Goal: Transaction & Acquisition: Purchase product/service

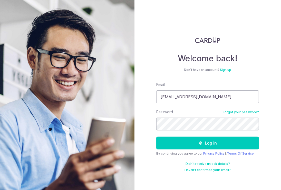
type input "contact@hap.sg"
click at [157, 137] on button "Log in" at bounding box center [208, 143] width 103 height 13
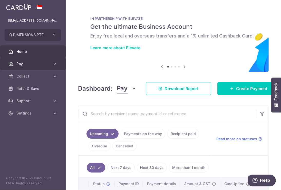
click at [54, 66] on icon at bounding box center [54, 63] width 5 height 5
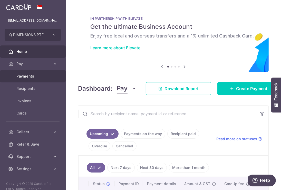
click at [33, 74] on span "Payments" at bounding box center [33, 76] width 34 height 5
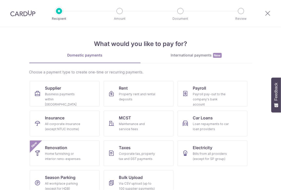
click at [196, 56] on div "International payments New" at bounding box center [197, 55] width 112 height 5
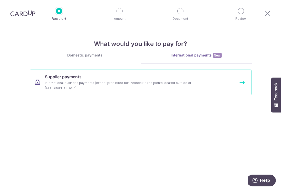
click at [86, 84] on div "International business payments (except prohibited businesses) to recipients lo…" at bounding box center [134, 85] width 178 height 10
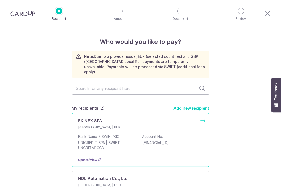
click at [92, 119] on div "EKINEX SPA [GEOGRAPHIC_DATA] | EUR Bank Name & SWIFT/BIC: UNICREDIT SPA | SWIFT…" at bounding box center [141, 140] width 138 height 54
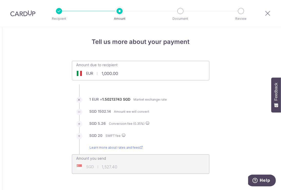
click at [113, 73] on input "1,000.00" at bounding box center [111, 74] width 79 height 12
drag, startPoint x: 117, startPoint y: 73, endPoint x: 95, endPoint y: 73, distance: 22.4
click at [95, 73] on div "EUR 1,000.00 1000" at bounding box center [111, 74] width 79 height 12
type input "154.49"
type input "252.88"
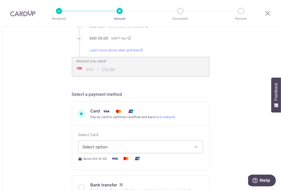
scroll to position [103, 0]
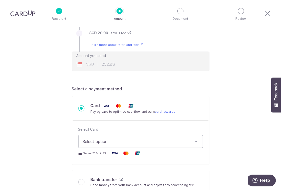
click at [98, 141] on span "Select option" at bounding box center [136, 142] width 107 height 6
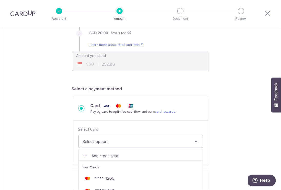
scroll to position [129, 0]
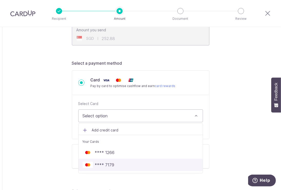
drag, startPoint x: 103, startPoint y: 164, endPoint x: 119, endPoint y: 163, distance: 15.7
click at [103, 164] on span "**** 7179" at bounding box center [105, 165] width 20 height 6
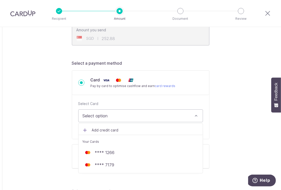
type input "154.49"
type input "252.89"
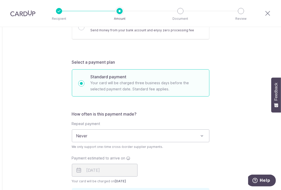
scroll to position [257, 0]
click at [113, 138] on span "Never" at bounding box center [140, 137] width 137 height 12
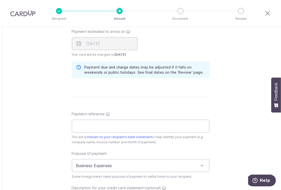
scroll to position [386, 0]
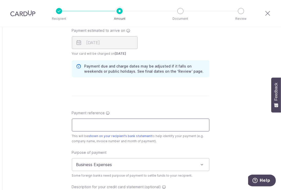
click at [92, 128] on input "Payment reference" at bounding box center [141, 125] width 138 height 13
click at [84, 124] on input "PI 2505583" at bounding box center [141, 125] width 138 height 13
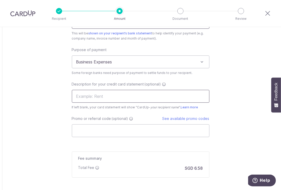
type input "PI 25_05583"
click at [88, 93] on input "text" at bounding box center [141, 96] width 138 height 13
click at [102, 132] on input "Promo or referral code (optional)" at bounding box center [141, 130] width 138 height 13
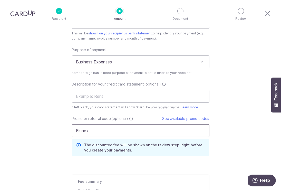
click at [101, 125] on input "Ekinex" at bounding box center [141, 130] width 138 height 13
drag, startPoint x: 135, startPoint y: 131, endPoint x: 52, endPoint y: 134, distance: 83.1
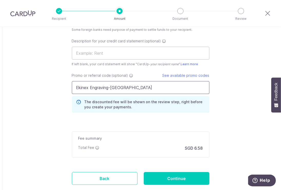
scroll to position [540, 0]
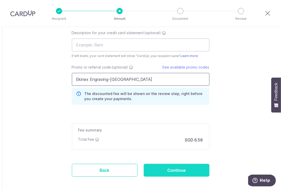
type input "Ekinex Engraving-Cluny Park"
click at [164, 166] on input "Continue" at bounding box center [177, 170] width 66 height 13
type input "Create Schedule"
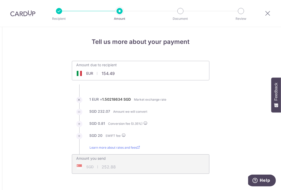
scroll to position [440, 0]
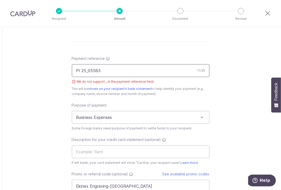
click at [86, 71] on input "PI 25_05583" at bounding box center [141, 70] width 138 height 13
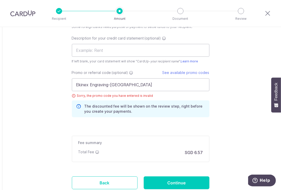
scroll to position [543, 0]
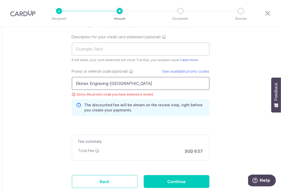
type input "PI 2505583"
drag, startPoint x: 136, startPoint y: 84, endPoint x: 51, endPoint y: 85, distance: 85.3
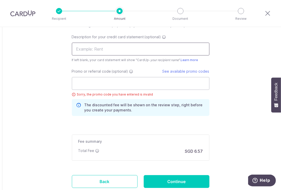
click at [78, 46] on input "text" at bounding box center [141, 49] width 138 height 13
paste input "Ekinex Engravin"
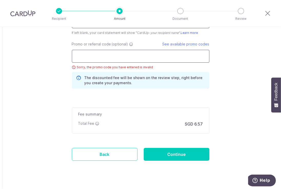
scroll to position [578, 0]
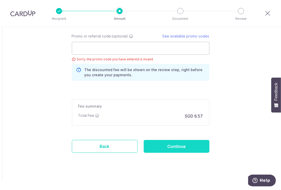
type input "Ekinex Spa"
click at [177, 144] on input "Continue" at bounding box center [177, 146] width 66 height 13
type input "Create Schedule"
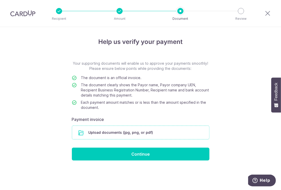
click at [176, 136] on input "file" at bounding box center [140, 132] width 137 height 13
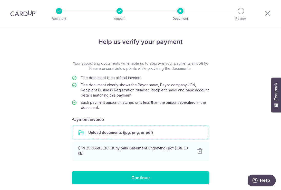
click at [123, 132] on input "file" at bounding box center [140, 132] width 137 height 13
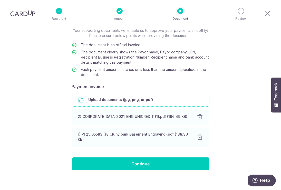
scroll to position [37, 0]
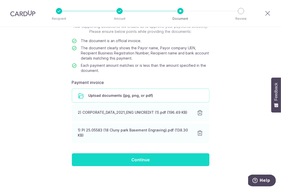
click at [132, 155] on input "Continue" at bounding box center [141, 159] width 138 height 13
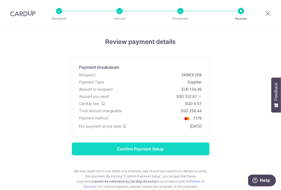
click at [135, 149] on input "Confirm Payment Setup" at bounding box center [141, 149] width 138 height 13
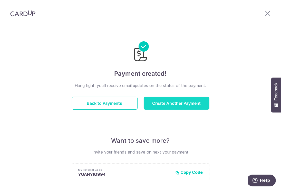
click at [154, 101] on button "Create Another Payment" at bounding box center [177, 103] width 66 height 13
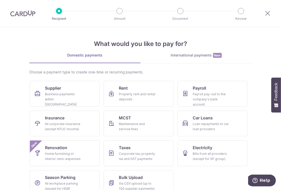
click at [189, 61] on link "International payments New" at bounding box center [197, 58] width 112 height 11
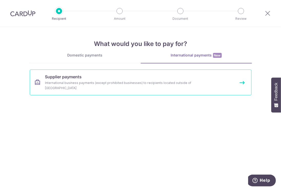
click at [52, 86] on link "Supplier payments International business payments (except prohibited businesses…" at bounding box center [141, 83] width 222 height 26
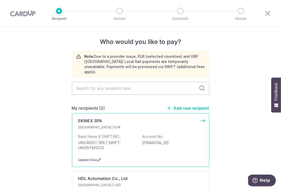
click at [101, 125] on p "Italy | EUR" at bounding box center [108, 127] width 61 height 5
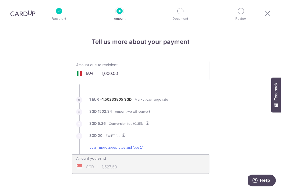
click at [132, 71] on input "1,000.00" at bounding box center [111, 74] width 79 height 12
drag, startPoint x: 132, startPoint y: 71, endPoint x: 101, endPoint y: 71, distance: 31.1
click at [101, 71] on input "1,000.00" at bounding box center [111, 74] width 79 height 12
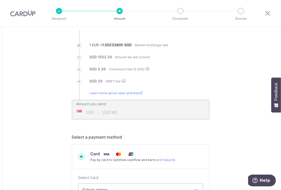
scroll to position [103, 0]
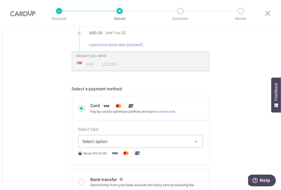
click at [114, 140] on span "Select option" at bounding box center [136, 142] width 107 height 6
type input "2,255.54"
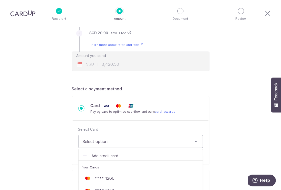
type input "3,420.50"
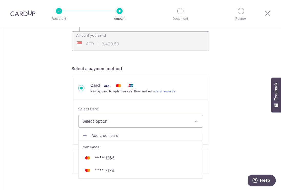
scroll to position [154, 0]
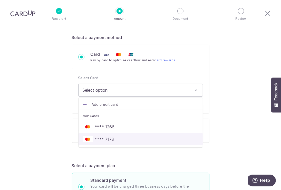
click at [103, 135] on link "**** 7179" at bounding box center [141, 139] width 124 height 12
type input "2,255.54"
type input "3,420.66"
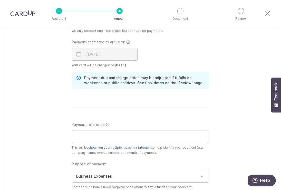
scroll to position [411, 0]
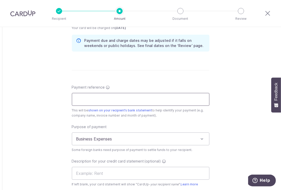
click at [86, 100] on input "Payment reference" at bounding box center [141, 99] width 138 height 13
type input "Ekinex Spa"
drag, startPoint x: 103, startPoint y: 99, endPoint x: 59, endPoint y: 99, distance: 44.2
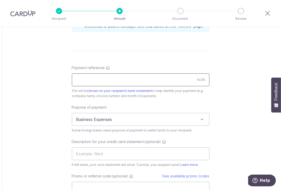
scroll to position [463, 0]
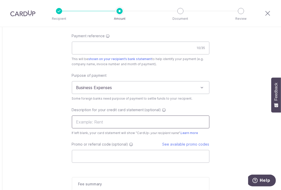
click at [80, 120] on input "text" at bounding box center [141, 122] width 138 height 13
paste input "Ekinex Spa"
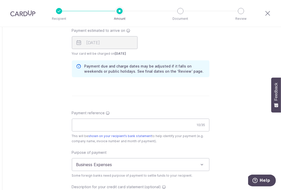
scroll to position [386, 0]
type input "Ekinex Spa"
click at [81, 120] on input "Payment reference" at bounding box center [141, 125] width 138 height 13
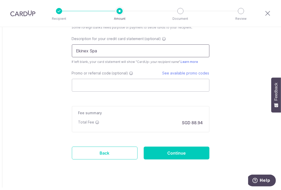
scroll to position [540, 0]
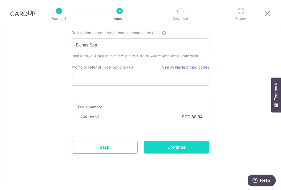
type input "PI 2505585"
click at [167, 148] on input "Continue" at bounding box center [177, 147] width 66 height 13
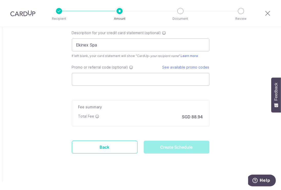
type input "Create Schedule"
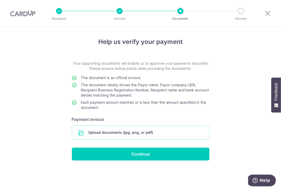
click at [130, 135] on input "file" at bounding box center [140, 132] width 137 height 13
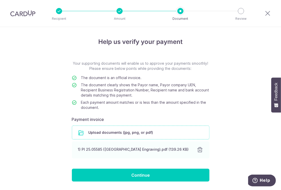
click at [121, 131] on input "file" at bounding box center [140, 132] width 137 height 13
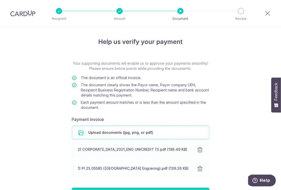
scroll to position [37, 0]
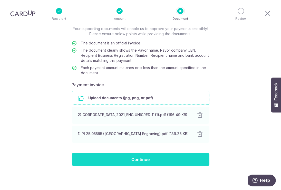
click at [132, 160] on input "Continue" at bounding box center [141, 159] width 138 height 13
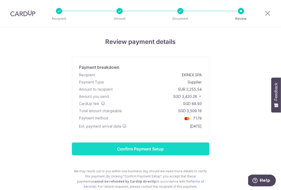
click at [157, 153] on input "Confirm Payment Setup" at bounding box center [141, 149] width 138 height 13
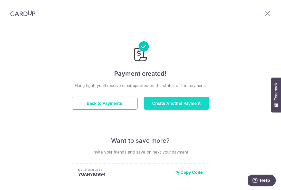
click at [161, 101] on button "Create Another Payment" at bounding box center [177, 103] width 66 height 13
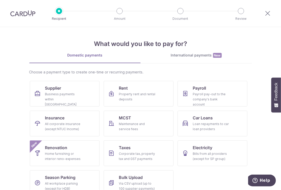
click at [193, 57] on div "International payments New" at bounding box center [197, 55] width 112 height 5
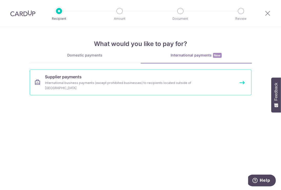
click at [123, 82] on div "International business payments (except prohibited businesses) to recipients lo…" at bounding box center [134, 85] width 178 height 10
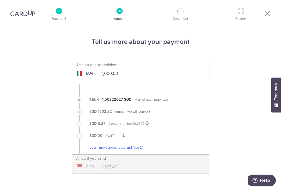
click at [108, 72] on input "1,000.00" at bounding box center [111, 74] width 79 height 12
drag, startPoint x: 124, startPoint y: 73, endPoint x: 99, endPoint y: 74, distance: 25.5
click at [99, 74] on input "1,000.00" at bounding box center [111, 74] width 79 height 12
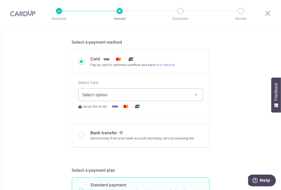
scroll to position [154, 0]
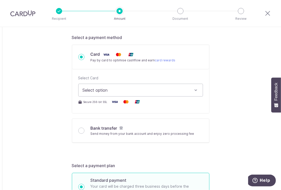
click at [114, 91] on span "Select option" at bounding box center [136, 90] width 107 height 6
type input "856.45"
type input "1,311.01"
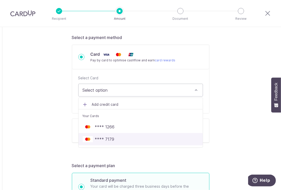
click at [115, 138] on span "**** 7179" at bounding box center [141, 139] width 116 height 6
type input "856.45"
type input "1,310.98"
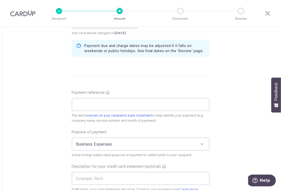
scroll to position [411, 0]
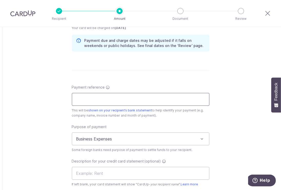
click at [100, 97] on input "Payment reference" at bounding box center [141, 99] width 138 height 13
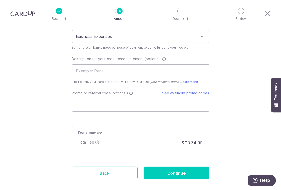
scroll to position [514, 0]
type input "PI 2505590"
click at [81, 67] on input "text" at bounding box center [141, 70] width 138 height 13
type input "Ekinex Spa"
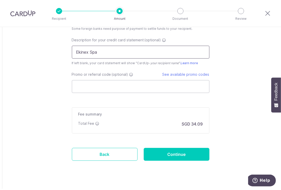
scroll to position [541, 0]
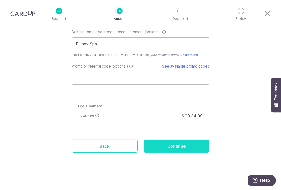
click at [178, 148] on input "Continue" at bounding box center [177, 146] width 66 height 13
type input "Create Schedule"
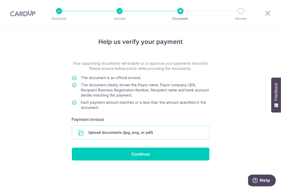
click at [116, 134] on input "file" at bounding box center [140, 132] width 137 height 13
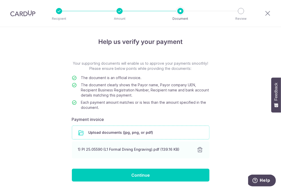
click at [92, 134] on input "file" at bounding box center [140, 132] width 137 height 13
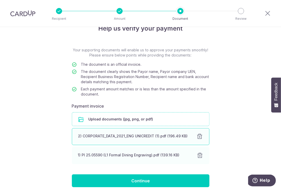
scroll to position [34, 0]
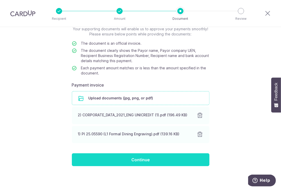
click at [130, 162] on input "Continue" at bounding box center [141, 159] width 138 height 13
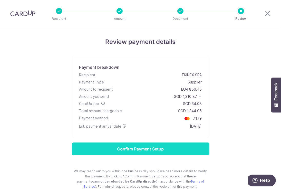
click at [147, 152] on input "Confirm Payment Setup" at bounding box center [141, 149] width 138 height 13
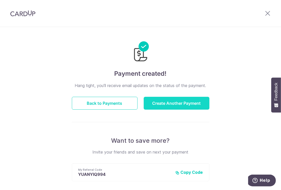
click at [168, 107] on button "Create Another Payment" at bounding box center [177, 103] width 66 height 13
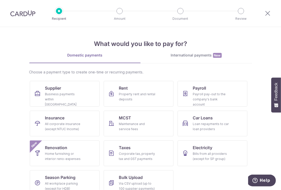
click at [184, 51] on div "What would you like to pay for? Domestic payments International payments New Ch…" at bounding box center [140, 113] width 223 height 173
click at [184, 55] on div "International payments New" at bounding box center [197, 55] width 112 height 5
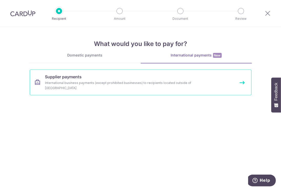
click at [80, 78] on span "Supplier payments" at bounding box center [63, 77] width 37 height 6
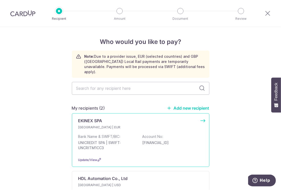
click at [95, 118] on p "EKINEX SPA" at bounding box center [90, 121] width 24 height 6
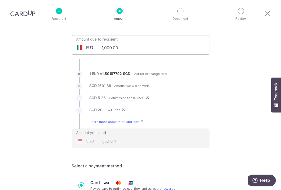
click at [120, 51] on input "1,000.00" at bounding box center [111, 48] width 79 height 12
type input "1"
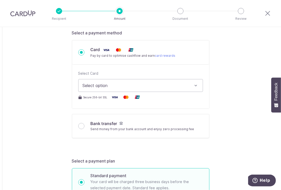
scroll to position [180, 0]
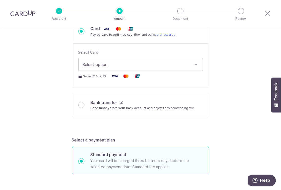
click at [108, 67] on span "Select option" at bounding box center [136, 64] width 107 height 6
type input "1,936.49"
type input "2,938.59"
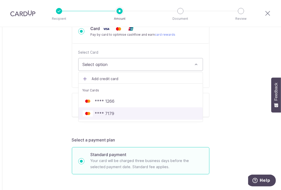
click at [110, 113] on span "**** 7179" at bounding box center [105, 114] width 20 height 6
type input "1,936.49"
type input "2,938.62"
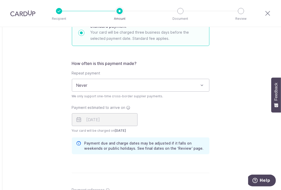
scroll to position [386, 0]
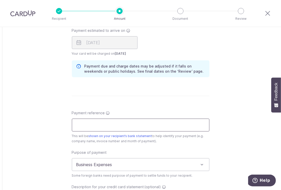
click at [89, 129] on input "Payment reference" at bounding box center [141, 125] width 138 height 13
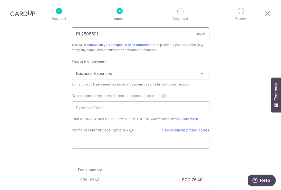
scroll to position [514, 0]
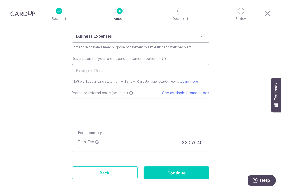
type input "PI 2505591"
click at [98, 70] on input "text" at bounding box center [141, 70] width 138 height 13
type input "Ekinex Spa"
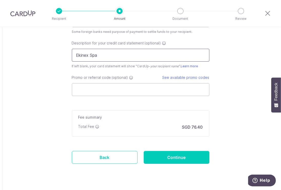
scroll to position [541, 0]
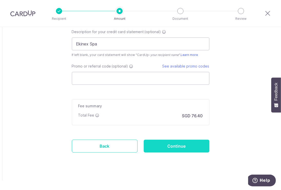
click at [166, 140] on input "Continue" at bounding box center [177, 146] width 66 height 13
type input "Create Schedule"
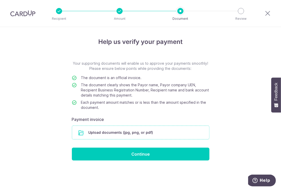
click at [118, 133] on input "file" at bounding box center [140, 132] width 137 height 13
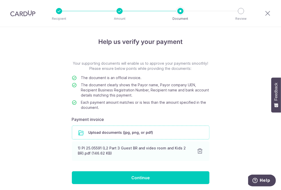
click at [96, 131] on input "file" at bounding box center [140, 132] width 137 height 13
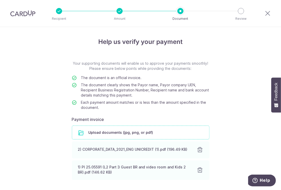
scroll to position [37, 0]
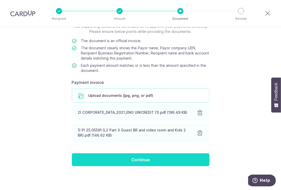
click at [144, 158] on input "Continue" at bounding box center [141, 159] width 138 height 13
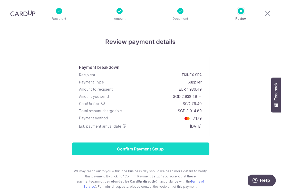
click at [158, 150] on input "Confirm Payment Setup" at bounding box center [141, 149] width 138 height 13
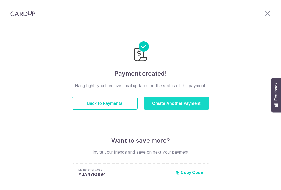
drag, startPoint x: 0, startPoint y: 0, endPoint x: 166, endPoint y: 103, distance: 195.3
click at [166, 103] on button "Create Another Payment" at bounding box center [177, 103] width 66 height 13
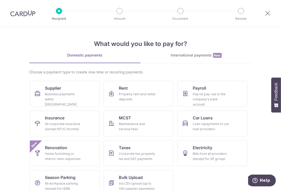
click at [184, 53] on div "International payments New" at bounding box center [197, 55] width 112 height 5
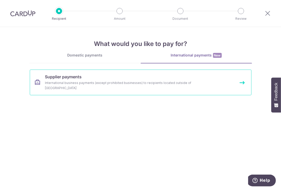
click at [59, 73] on link "Supplier payments International business payments (except prohibited businesses…" at bounding box center [141, 83] width 222 height 26
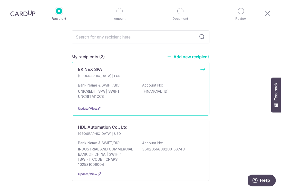
click at [92, 75] on div "Italy | EUR Bank Name & SWIFT/BIC: UNICREDIT SPA | SWIFT: UNCRITM1CC3 Account N…" at bounding box center [140, 88] width 125 height 28
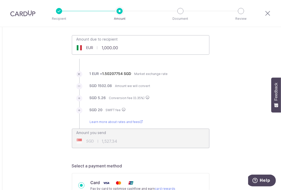
click at [113, 52] on input "1,000.00" at bounding box center [111, 48] width 79 height 12
drag, startPoint x: 126, startPoint y: 47, endPoint x: 99, endPoint y: 47, distance: 27.0
click at [99, 47] on input "1,000.00" at bounding box center [111, 48] width 79 height 12
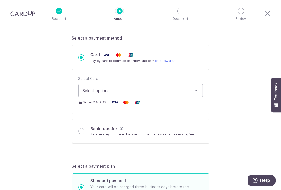
scroll to position [154, 0]
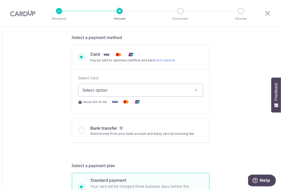
click at [99, 85] on button "Select option" at bounding box center [140, 90] width 125 height 13
type input "2,029.46"
type input "3,079.06"
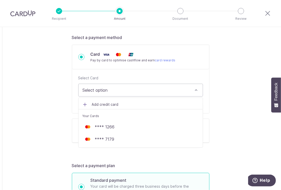
click at [101, 91] on span "Select option" at bounding box center [136, 90] width 107 height 6
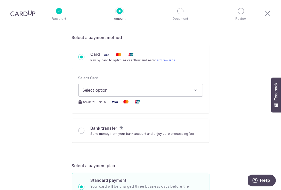
click at [102, 94] on button "Select option" at bounding box center [140, 90] width 125 height 13
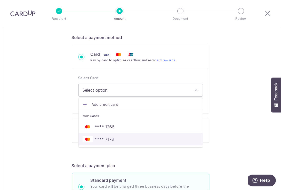
click at [120, 141] on span "**** 7179" at bounding box center [141, 139] width 116 height 6
type input "2,029.46"
type input "3,079.12"
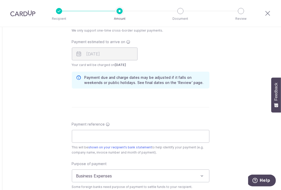
scroll to position [386, 0]
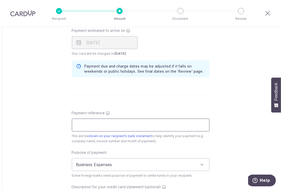
click at [95, 125] on input "Payment reference" at bounding box center [141, 125] width 138 height 13
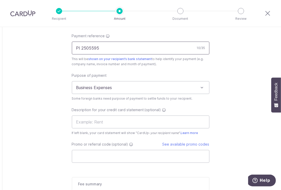
scroll to position [488, 0]
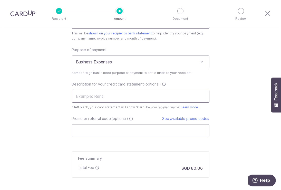
type input "PI 2505595"
click at [84, 97] on input "text" at bounding box center [141, 96] width 138 height 13
type input "Ekinex Spa"
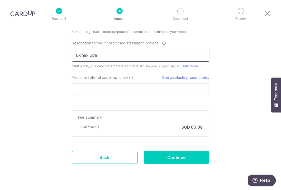
scroll to position [541, 0]
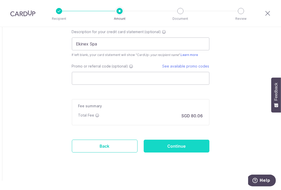
click at [175, 148] on input "Continue" at bounding box center [177, 146] width 66 height 13
type input "Create Schedule"
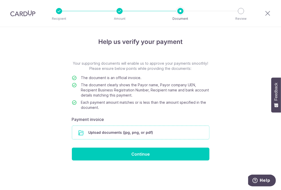
click at [121, 132] on input "file" at bounding box center [140, 132] width 137 height 13
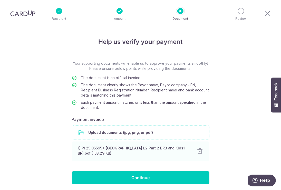
click at [105, 133] on input "file" at bounding box center [140, 132] width 137 height 13
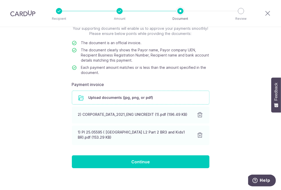
scroll to position [37, 0]
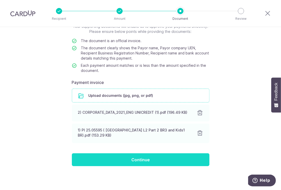
click at [139, 162] on input "Continue" at bounding box center [141, 159] width 138 height 13
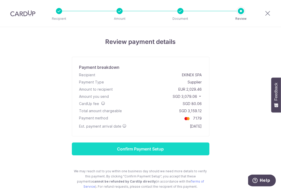
click at [139, 147] on input "Confirm Payment Setup" at bounding box center [141, 149] width 138 height 13
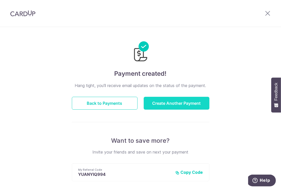
click at [155, 104] on button "Create Another Payment" at bounding box center [177, 103] width 66 height 13
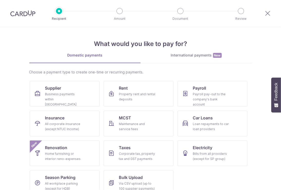
click at [181, 58] on div "International payments New" at bounding box center [197, 55] width 112 height 5
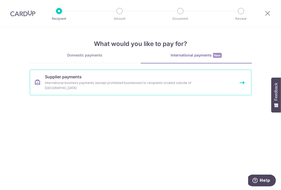
click at [68, 84] on div "International business payments (except prohibited businesses) to recipients lo…" at bounding box center [134, 85] width 178 height 10
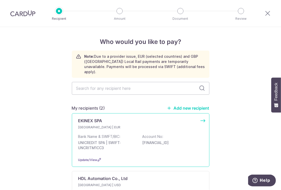
click at [88, 125] on p "Italy | EUR" at bounding box center [108, 127] width 61 height 5
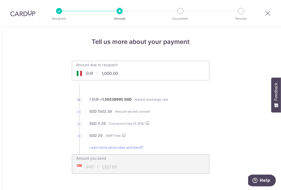
click at [123, 75] on input "1,000.00" at bounding box center [111, 74] width 79 height 12
type input "1"
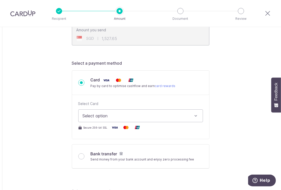
scroll to position [154, 0]
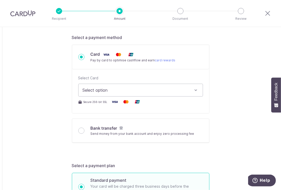
click at [89, 85] on button "Select option" at bounding box center [140, 90] width 125 height 13
type input "2,756.53"
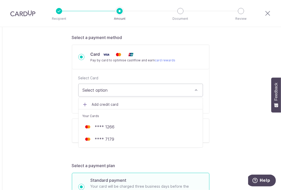
type input "4,175.71"
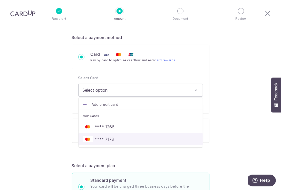
click at [107, 136] on span "**** 7179" at bounding box center [105, 139] width 20 height 6
type input "2,756.53"
type input "4,175.63"
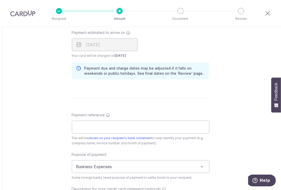
scroll to position [411, 0]
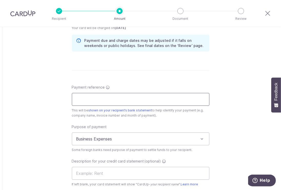
click at [121, 99] on input "Payment reference" at bounding box center [141, 99] width 138 height 13
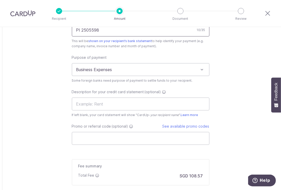
scroll to position [488, 0]
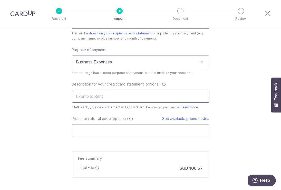
type input "PI 2505598"
click at [105, 99] on input "text" at bounding box center [141, 96] width 138 height 13
type input "Ekinex Spa"
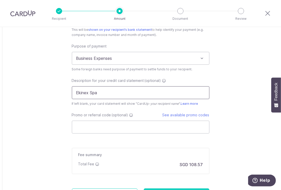
scroll to position [518, 0]
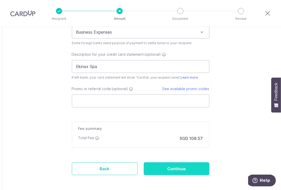
click at [169, 168] on input "Continue" at bounding box center [177, 168] width 66 height 13
type input "Create Schedule"
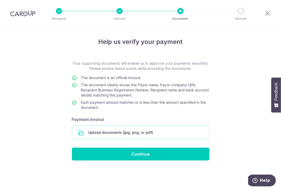
click at [110, 133] on input "file" at bounding box center [140, 132] width 137 height 13
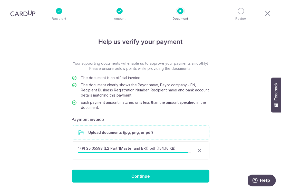
click at [96, 134] on input "file" at bounding box center [140, 132] width 137 height 13
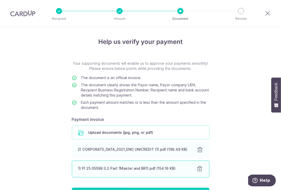
scroll to position [34, 0]
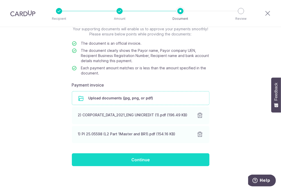
click at [134, 158] on input "Continue" at bounding box center [141, 159] width 138 height 13
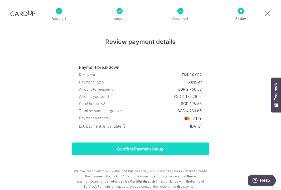
click at [154, 147] on input "Confirm Payment Setup" at bounding box center [141, 149] width 138 height 13
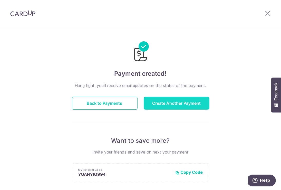
click at [190, 108] on button "Create Another Payment" at bounding box center [177, 103] width 66 height 13
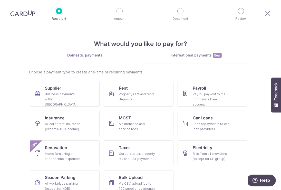
click at [209, 58] on div "International payments New" at bounding box center [197, 55] width 112 height 5
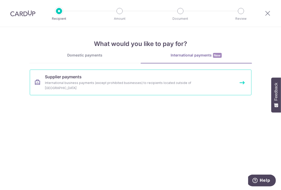
click at [152, 81] on div "International business payments (except prohibited businesses) to recipients lo…" at bounding box center [134, 85] width 178 height 10
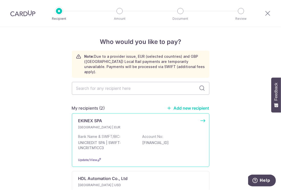
click at [99, 125] on p "Italy | EUR" at bounding box center [108, 127] width 61 height 5
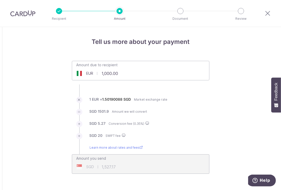
click at [131, 76] on input "1,000.00" at bounding box center [111, 74] width 79 height 12
type input "1"
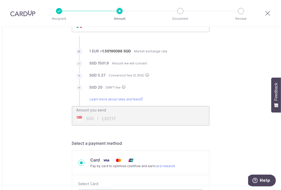
scroll to position [129, 0]
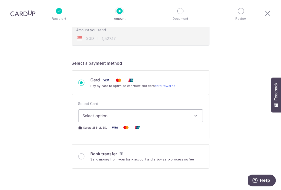
click at [90, 111] on button "Select option" at bounding box center [140, 115] width 125 height 13
type input "2,103.12"
type input "3,189.81"
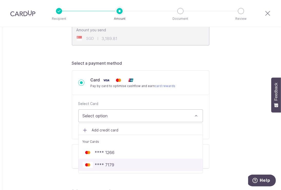
drag, startPoint x: 102, startPoint y: 167, endPoint x: 109, endPoint y: 165, distance: 7.4
click at [102, 167] on span "**** 7179" at bounding box center [105, 165] width 20 height 6
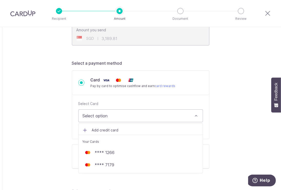
type input "2,103.12"
type input "3,189.83"
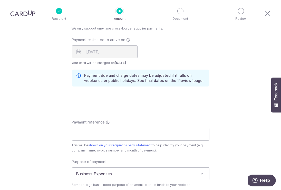
scroll to position [386, 0]
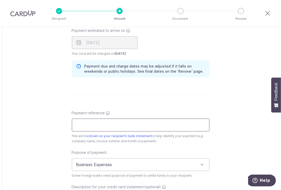
click at [94, 127] on input "Payment reference" at bounding box center [141, 125] width 138 height 13
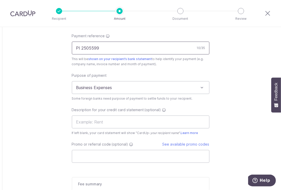
scroll to position [488, 0]
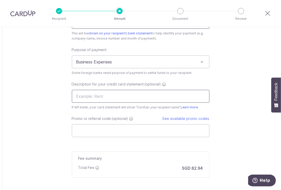
type input "PI 2505599"
click at [119, 99] on input "text" at bounding box center [141, 96] width 138 height 13
type input "Ekinex Spa"
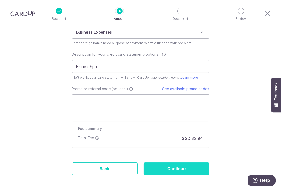
click at [158, 169] on input "Continue" at bounding box center [177, 168] width 66 height 13
type input "Create Schedule"
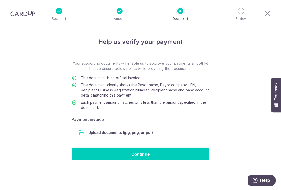
click at [116, 135] on input "file" at bounding box center [140, 132] width 137 height 13
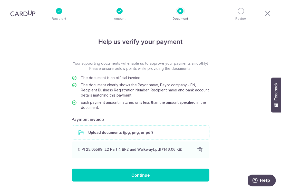
click at [93, 133] on input "file" at bounding box center [140, 132] width 137 height 13
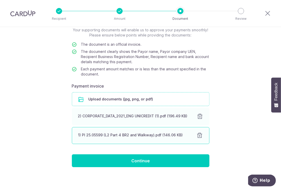
scroll to position [34, 0]
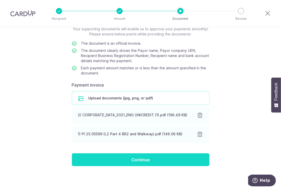
click at [120, 160] on input "Continue" at bounding box center [141, 159] width 138 height 13
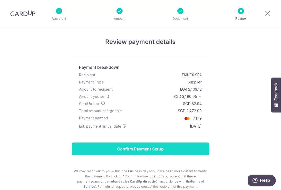
click at [141, 148] on input "Confirm Payment Setup" at bounding box center [141, 149] width 138 height 13
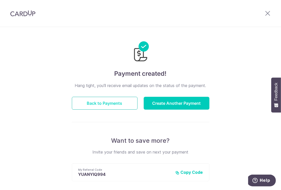
click at [108, 102] on button "Back to Payments" at bounding box center [105, 103] width 66 height 13
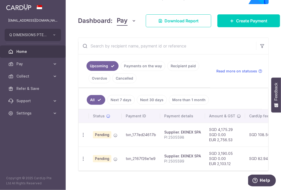
scroll to position [75, 0]
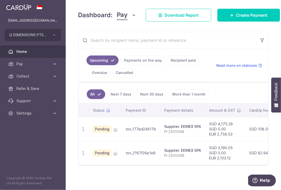
click at [149, 58] on link "Payments on the way" at bounding box center [143, 61] width 45 height 10
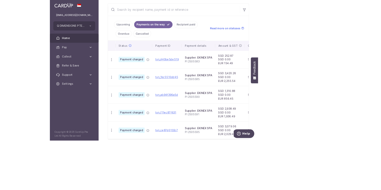
scroll to position [95, 0]
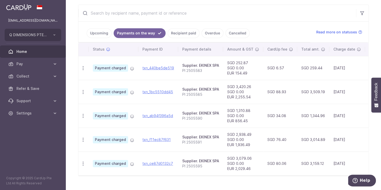
click at [97, 30] on link "Upcoming" at bounding box center [99, 33] width 25 height 10
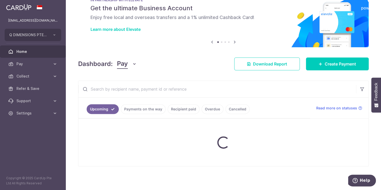
scroll to position [57, 0]
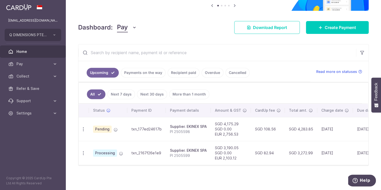
click at [152, 70] on link "Payments on the way" at bounding box center [143, 73] width 45 height 10
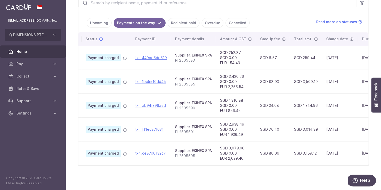
scroll to position [0, 0]
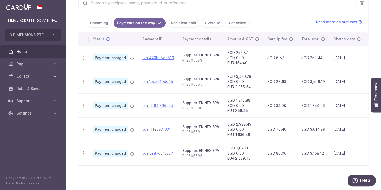
click at [189, 23] on link "Recipient paid" at bounding box center [184, 23] width 32 height 10
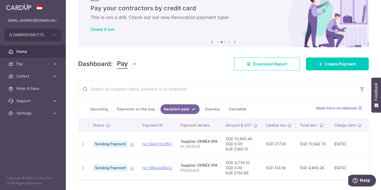
scroll to position [35, 0]
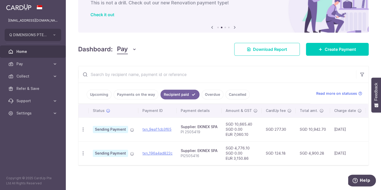
click at [131, 91] on link "Payments on the way" at bounding box center [136, 95] width 45 height 10
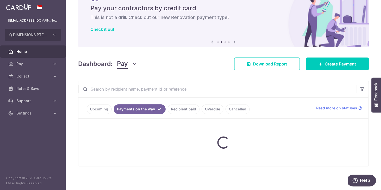
scroll to position [107, 0]
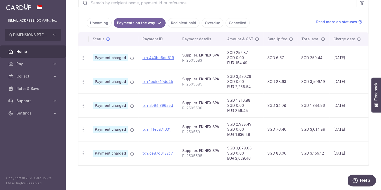
click at [162, 172] on div "× Pause Schedule Pause all future payments in this series Pause just this one p…" at bounding box center [223, 95] width 315 height 190
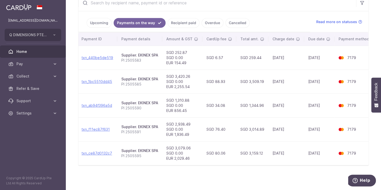
scroll to position [0, 0]
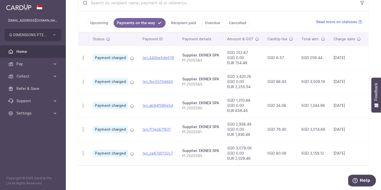
click at [152, 178] on div "× Pause Schedule Pause all future payments in this series Pause just this one p…" at bounding box center [223, 95] width 315 height 190
click at [195, 176] on div "× Pause Schedule Pause all future payments in this series Pause just this one p…" at bounding box center [223, 95] width 315 height 190
click at [100, 25] on link "Upcoming" at bounding box center [99, 23] width 25 height 10
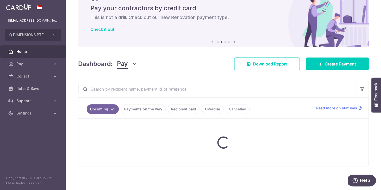
scroll to position [33, 0]
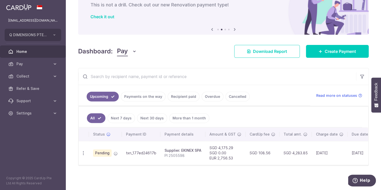
click at [143, 94] on link "Payments on the way" at bounding box center [143, 97] width 45 height 10
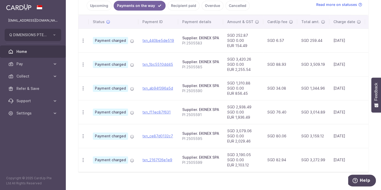
scroll to position [131, 0]
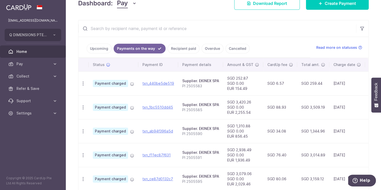
click at [99, 48] on link "Upcoming" at bounding box center [99, 49] width 25 height 10
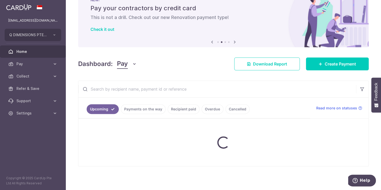
scroll to position [33, 0]
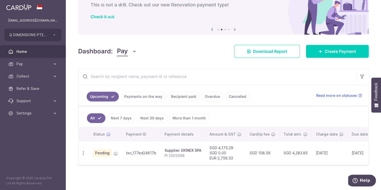
click at [130, 94] on link "Payments on the way" at bounding box center [143, 97] width 45 height 10
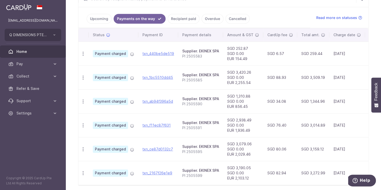
scroll to position [79, 0]
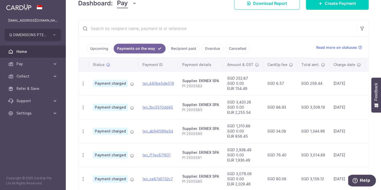
click at [101, 50] on link "Upcoming" at bounding box center [99, 49] width 25 height 10
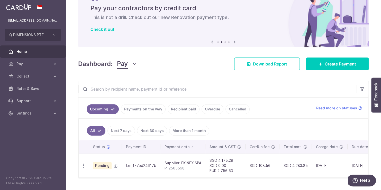
scroll to position [33, 0]
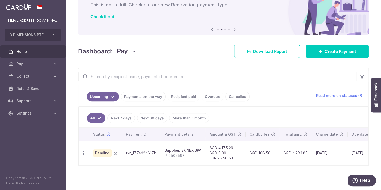
click at [141, 95] on link "Payments on the way" at bounding box center [143, 97] width 45 height 10
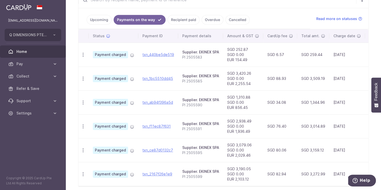
scroll to position [79, 0]
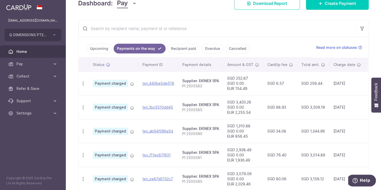
click at [92, 46] on link "Upcoming" at bounding box center [99, 49] width 25 height 10
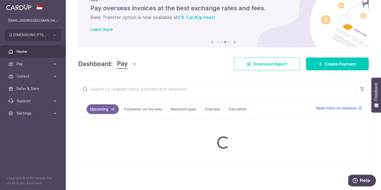
scroll to position [33, 0]
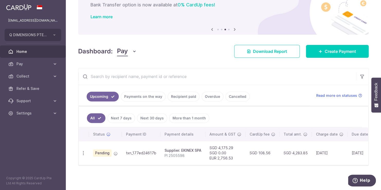
click at [139, 96] on link "Payments on the way" at bounding box center [143, 97] width 45 height 10
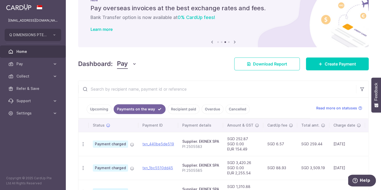
scroll to position [79, 0]
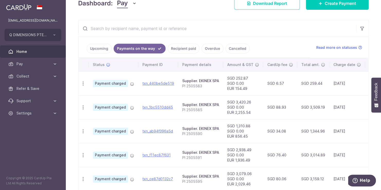
click at [95, 51] on link "Upcoming" at bounding box center [99, 49] width 25 height 10
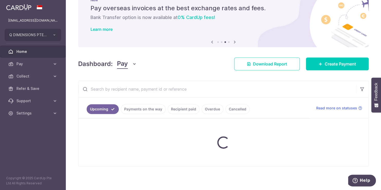
scroll to position [33, 0]
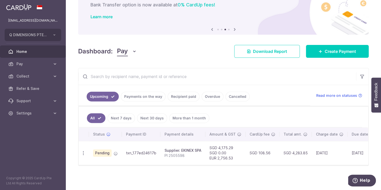
click at [144, 96] on link "Payments on the way" at bounding box center [143, 97] width 45 height 10
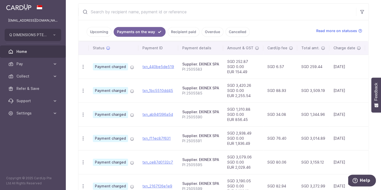
scroll to position [105, 0]
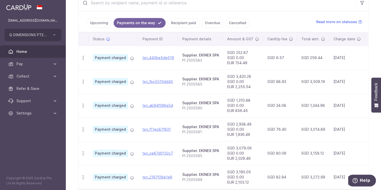
click at [93, 23] on link "Upcoming" at bounding box center [99, 23] width 25 height 10
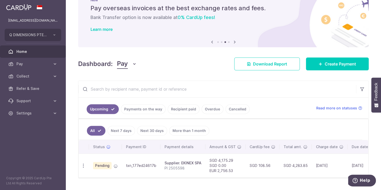
scroll to position [33, 0]
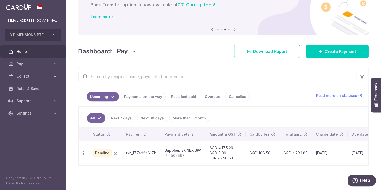
click at [132, 94] on link "Payments on the way" at bounding box center [143, 97] width 45 height 10
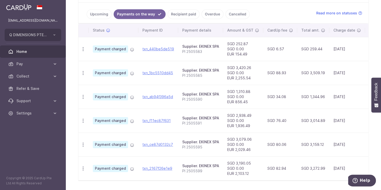
scroll to position [105, 0]
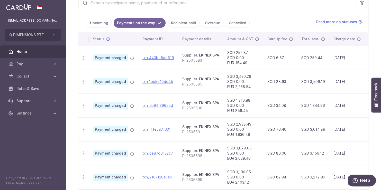
click at [93, 21] on link "Upcoming" at bounding box center [99, 23] width 25 height 10
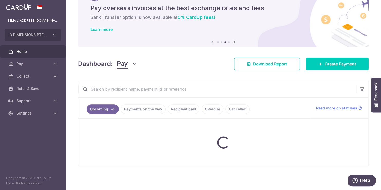
scroll to position [33, 0]
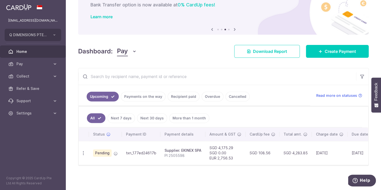
click at [130, 95] on link "Payments on the way" at bounding box center [143, 97] width 45 height 10
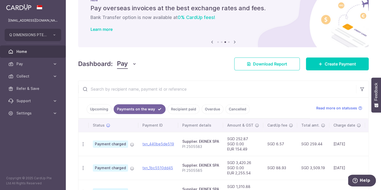
scroll to position [105, 0]
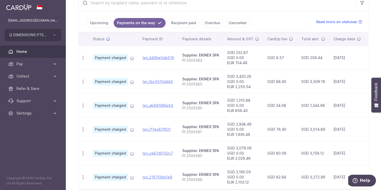
click at [97, 24] on link "Upcoming" at bounding box center [99, 23] width 25 height 10
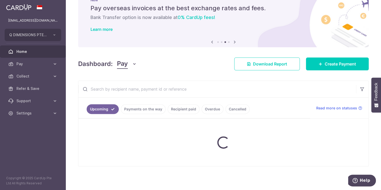
scroll to position [33, 0]
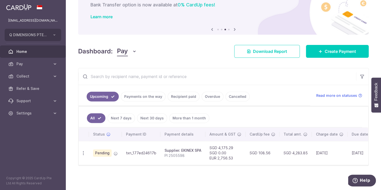
click at [140, 94] on link "Payments on the way" at bounding box center [143, 97] width 45 height 10
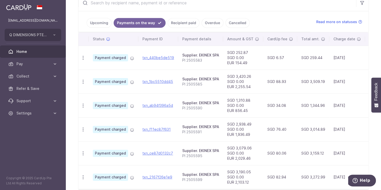
scroll to position [131, 0]
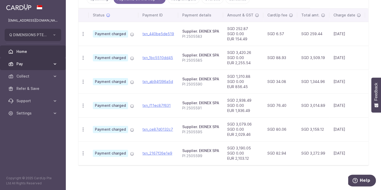
click at [38, 63] on span "Pay" at bounding box center [33, 63] width 34 height 5
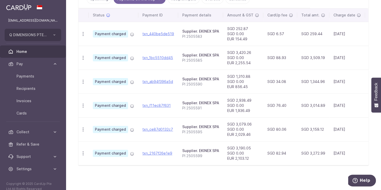
click at [38, 56] on link "Home" at bounding box center [33, 51] width 66 height 12
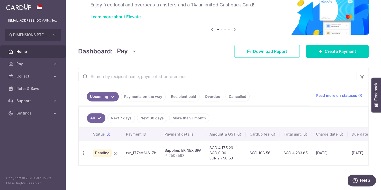
click at [133, 92] on link "Payments on the way" at bounding box center [143, 97] width 45 height 10
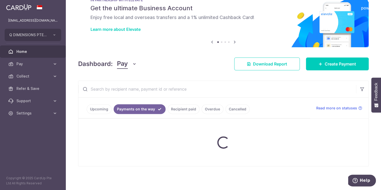
scroll to position [33, 0]
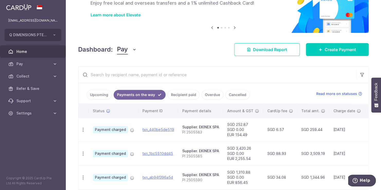
click at [96, 91] on link "Upcoming" at bounding box center [99, 95] width 25 height 10
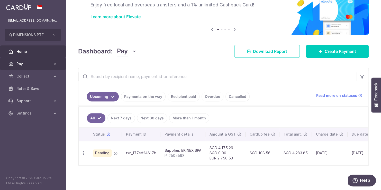
click at [21, 66] on span "Pay" at bounding box center [33, 63] width 34 height 5
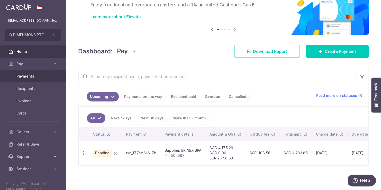
click at [25, 78] on span "Payments" at bounding box center [33, 76] width 34 height 5
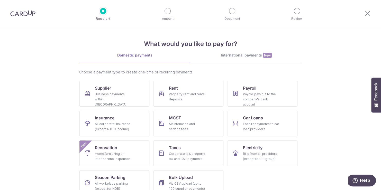
click at [227, 61] on link "International payments New" at bounding box center [246, 58] width 112 height 11
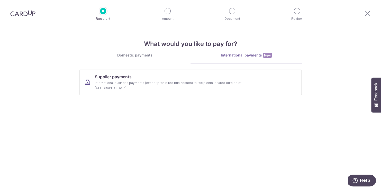
click at [15, 15] on img at bounding box center [22, 13] width 25 height 6
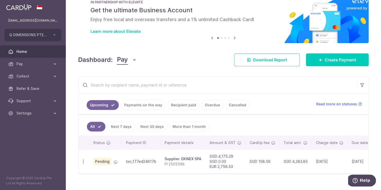
scroll to position [26, 0]
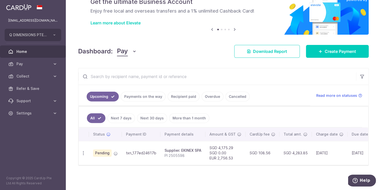
click at [144, 96] on link "Payments on the way" at bounding box center [143, 97] width 45 height 10
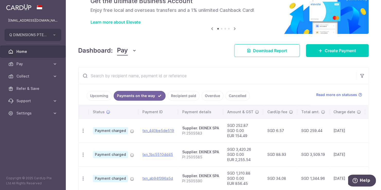
click at [175, 98] on link "Recipient paid" at bounding box center [184, 96] width 32 height 10
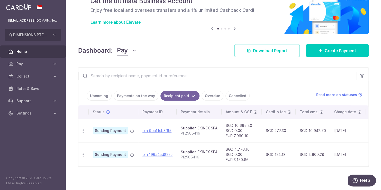
click at [227, 98] on link "Cancelled" at bounding box center [237, 96] width 24 height 10
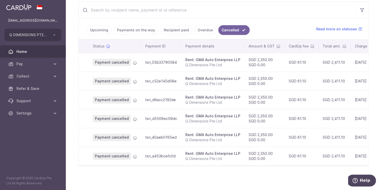
scroll to position [94, 0]
click at [163, 29] on link "Recipient paid" at bounding box center [176, 30] width 32 height 10
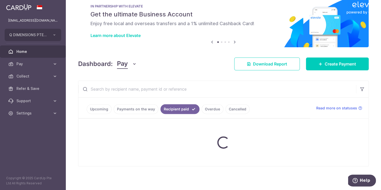
scroll to position [29, 0]
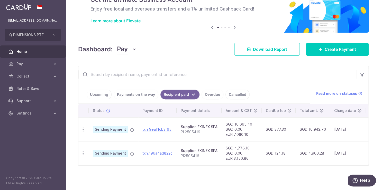
click at [125, 96] on link "Payments on the way" at bounding box center [136, 95] width 45 height 10
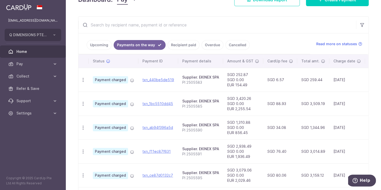
scroll to position [68, 0]
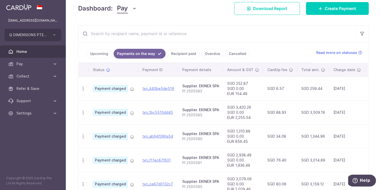
click at [99, 54] on link "Upcoming" at bounding box center [99, 54] width 25 height 10
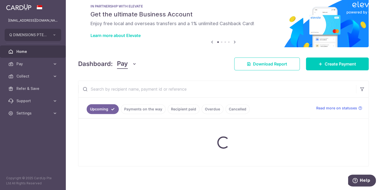
scroll to position [27, 0]
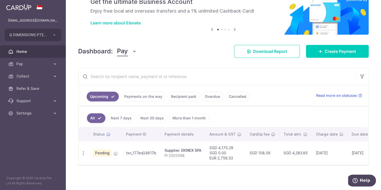
click at [144, 96] on link "Payments on the way" at bounding box center [143, 97] width 45 height 10
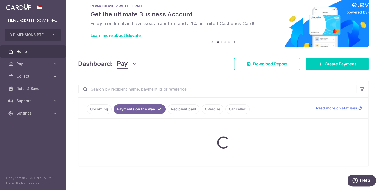
scroll to position [68, 0]
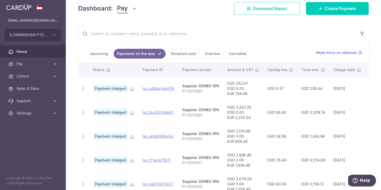
click at [101, 54] on link "Upcoming" at bounding box center [99, 54] width 25 height 10
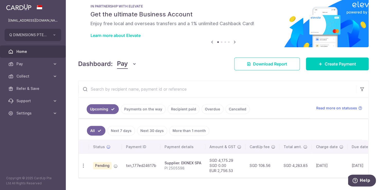
scroll to position [27, 0]
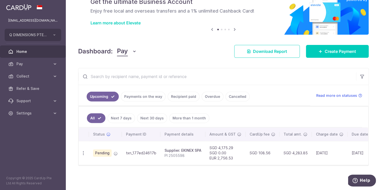
click at [148, 93] on link "Payments on the way" at bounding box center [143, 97] width 45 height 10
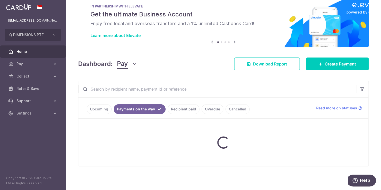
scroll to position [68, 0]
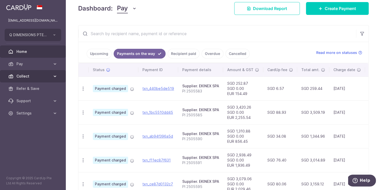
click at [52, 79] on link "Collect" at bounding box center [33, 76] width 66 height 12
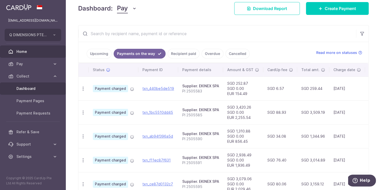
click at [30, 90] on span "Dashboard" at bounding box center [33, 88] width 34 height 5
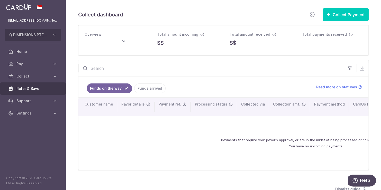
click at [33, 91] on link "Refer & Save" at bounding box center [33, 89] width 66 height 12
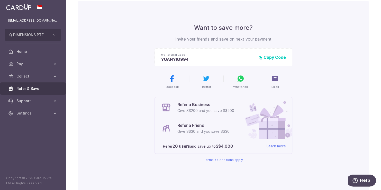
scroll to position [51, 0]
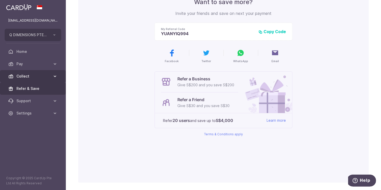
click at [44, 77] on span "Collect" at bounding box center [33, 76] width 34 height 5
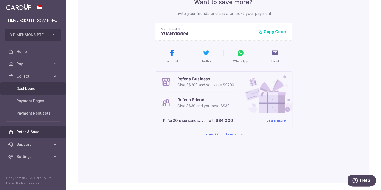
click at [22, 89] on span "Dashboard" at bounding box center [33, 88] width 34 height 5
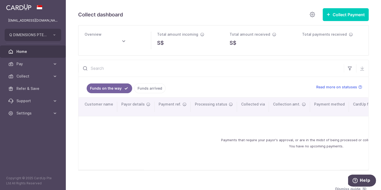
click at [28, 55] on link "Home" at bounding box center [33, 51] width 66 height 12
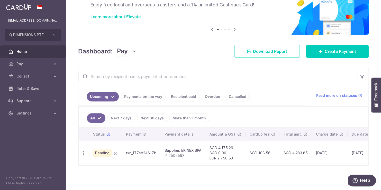
click at [143, 96] on link "Payments on the way" at bounding box center [143, 97] width 45 height 10
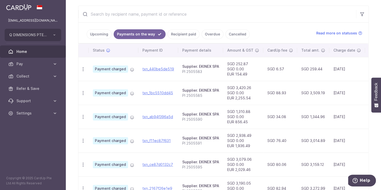
scroll to position [79, 0]
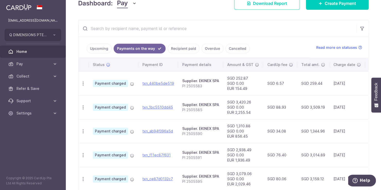
click at [95, 49] on link "Upcoming" at bounding box center [99, 49] width 25 height 10
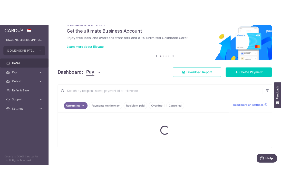
scroll to position [33, 0]
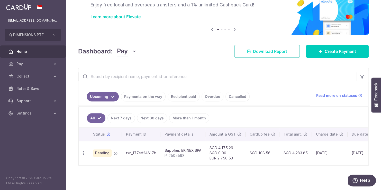
click at [257, 51] on span "Download Report" at bounding box center [270, 51] width 34 height 6
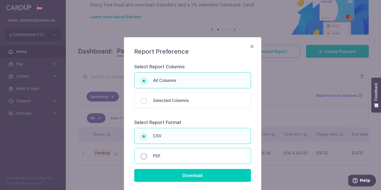
click at [144, 155] on input "PDF" at bounding box center [144, 156] width 6 height 6
radio input "true"
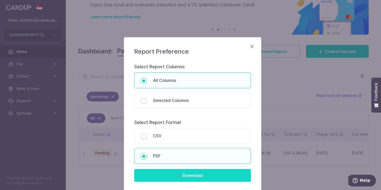
click at [190, 180] on input "Download" at bounding box center [192, 175] width 117 height 13
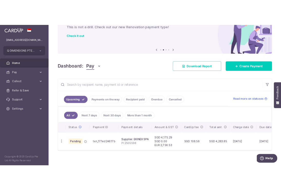
scroll to position [27, 0]
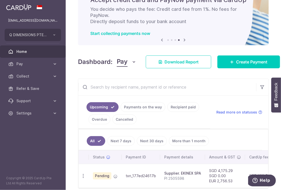
drag, startPoint x: 134, startPoint y: 101, endPoint x: 134, endPoint y: 104, distance: 3.1
click at [134, 101] on ul "Upcoming Payments on the way Recipient paid Overdue Cancelled" at bounding box center [144, 112] width 132 height 33
click at [134, 104] on link "Payments on the way" at bounding box center [143, 107] width 45 height 10
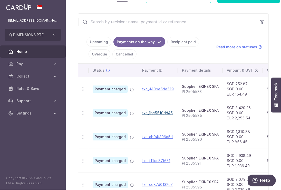
scroll to position [104, 0]
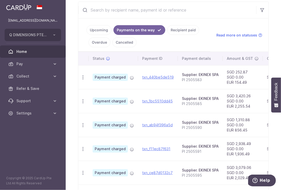
click at [104, 29] on link "Upcoming" at bounding box center [99, 30] width 25 height 10
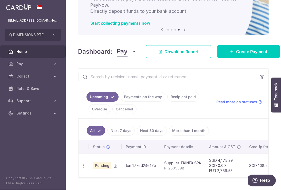
scroll to position [51, 0]
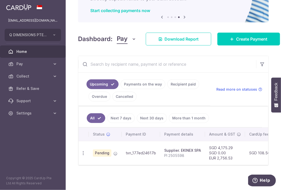
click at [147, 84] on link "Payments on the way" at bounding box center [143, 84] width 45 height 10
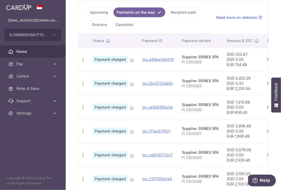
scroll to position [130, 0]
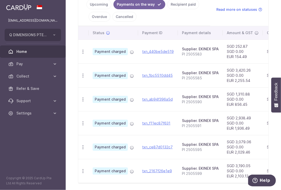
click at [98, 3] on link "Upcoming" at bounding box center [99, 4] width 25 height 10
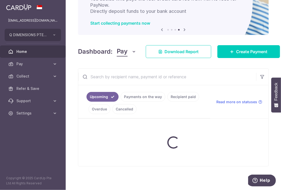
scroll to position [51, 0]
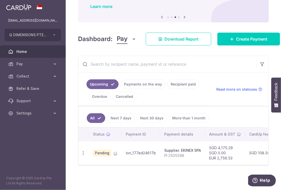
click at [143, 82] on link "Payments on the way" at bounding box center [143, 84] width 45 height 10
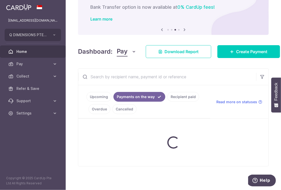
scroll to position [130, 0]
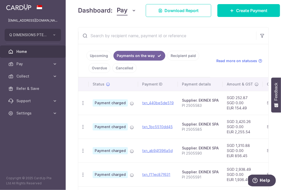
click at [92, 56] on link "Upcoming" at bounding box center [99, 56] width 25 height 10
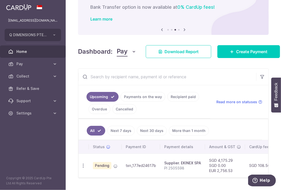
scroll to position [51, 0]
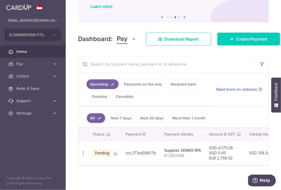
click at [143, 83] on link "Payments on the way" at bounding box center [143, 84] width 45 height 10
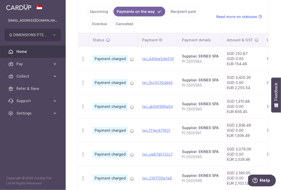
scroll to position [72, 0]
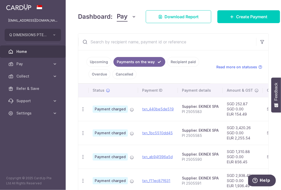
click at [105, 64] on link "Upcoming" at bounding box center [99, 62] width 25 height 10
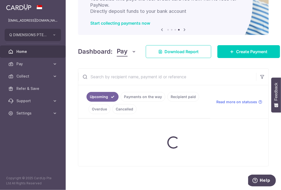
scroll to position [51, 0]
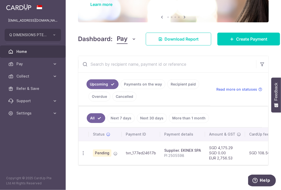
click at [137, 80] on link "Payments on the way" at bounding box center [143, 84] width 45 height 10
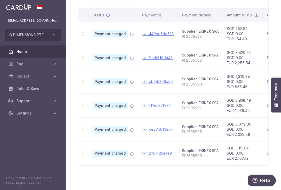
scroll to position [123, 0]
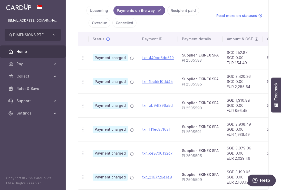
click at [103, 13] on link "Upcoming" at bounding box center [99, 11] width 25 height 10
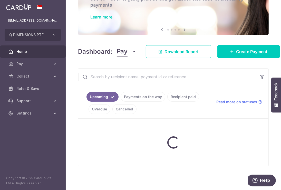
scroll to position [51, 0]
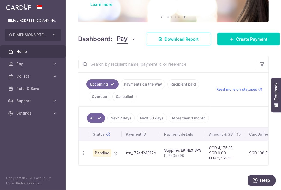
click at [136, 83] on link "Payments on the way" at bounding box center [143, 84] width 45 height 10
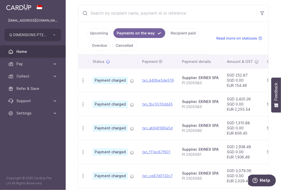
scroll to position [98, 0]
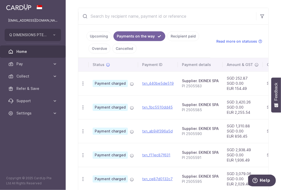
click at [100, 37] on link "Upcoming" at bounding box center [99, 36] width 25 height 10
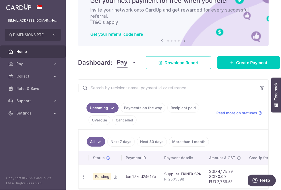
scroll to position [51, 0]
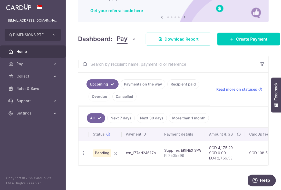
click at [142, 83] on link "Payments on the way" at bounding box center [143, 84] width 45 height 10
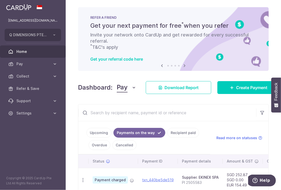
scroll to position [0, 0]
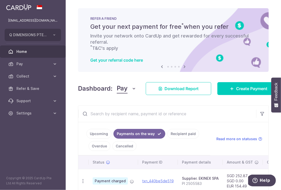
click at [103, 135] on link "Upcoming" at bounding box center [99, 134] width 25 height 10
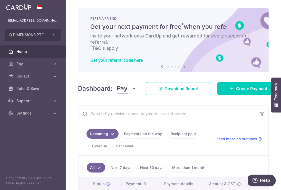
scroll to position [51, 0]
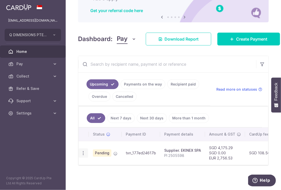
click at [84, 151] on icon "button" at bounding box center [83, 153] width 5 height 5
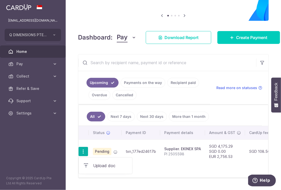
click at [147, 151] on td "txn_177ed24617b" at bounding box center [141, 152] width 39 height 24
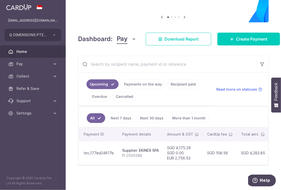
scroll to position [0, 0]
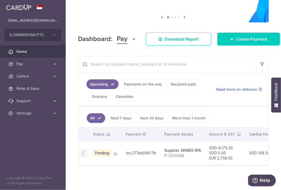
click at [83, 151] on icon "button" at bounding box center [83, 153] width 5 height 5
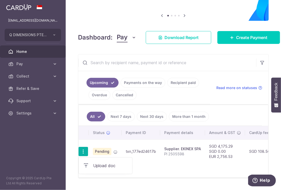
click at [91, 167] on link "Upload doc" at bounding box center [105, 166] width 53 height 12
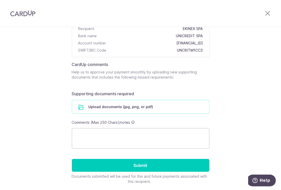
click at [127, 103] on input "file" at bounding box center [140, 106] width 137 height 13
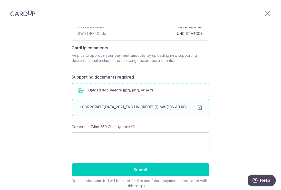
scroll to position [77, 0]
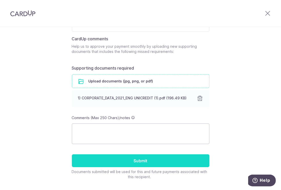
click at [130, 159] on input "Submit" at bounding box center [141, 160] width 138 height 13
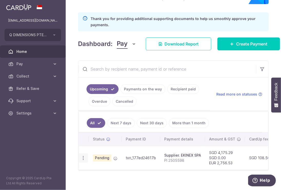
click at [83, 155] on icon "button" at bounding box center [83, 157] width 5 height 5
click at [94, 172] on span "Upload doc" at bounding box center [110, 172] width 35 height 6
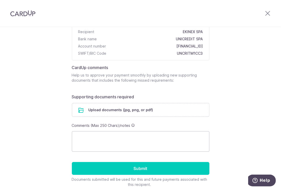
scroll to position [51, 0]
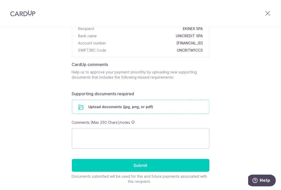
click at [107, 103] on input "file" at bounding box center [140, 106] width 137 height 13
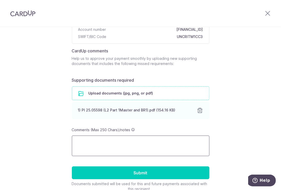
scroll to position [77, 0]
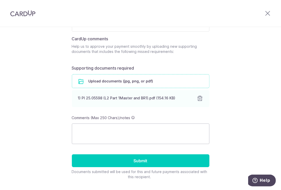
click at [122, 81] on input "file" at bounding box center [140, 81] width 137 height 13
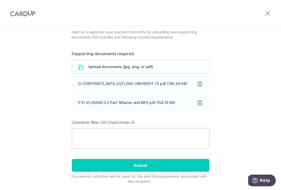
scroll to position [103, 0]
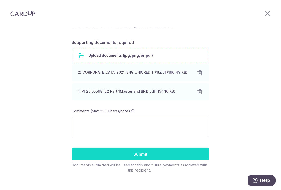
click at [143, 149] on input "Submit" at bounding box center [141, 154] width 138 height 13
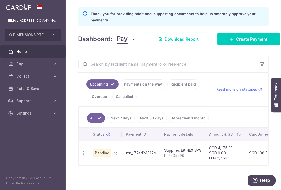
click at [134, 83] on link "Payments on the way" at bounding box center [143, 84] width 45 height 10
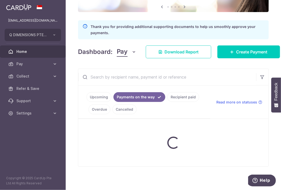
scroll to position [74, 0]
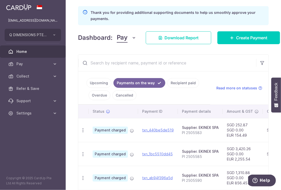
click at [97, 83] on link "Upcoming" at bounding box center [99, 83] width 25 height 10
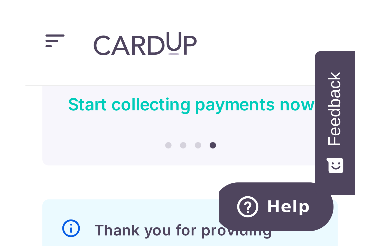
scroll to position [0, 0]
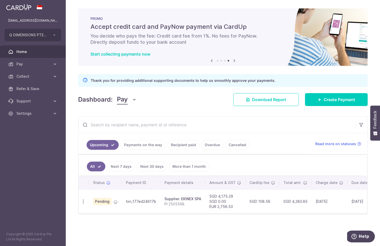
click at [138, 145] on link "Payments on the way" at bounding box center [143, 145] width 45 height 10
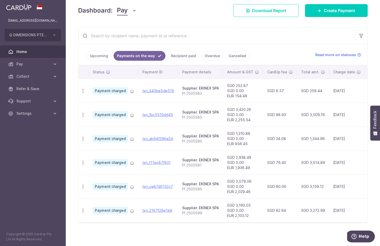
scroll to position [93, 0]
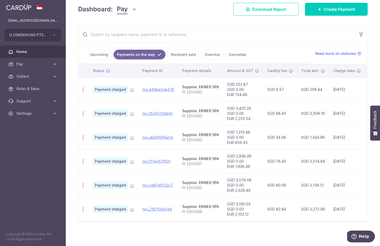
click at [96, 53] on link "Upcoming" at bounding box center [99, 55] width 25 height 10
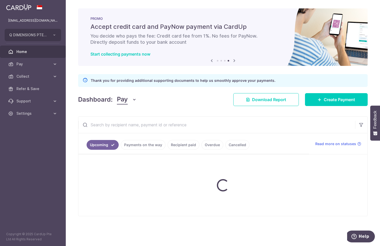
scroll to position [0, 0]
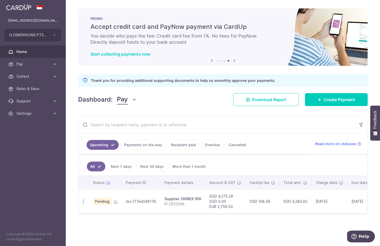
click at [140, 146] on link "Payments on the way" at bounding box center [143, 145] width 45 height 10
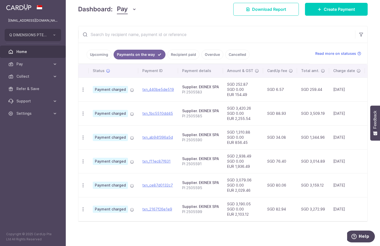
scroll to position [93, 0]
click at [98, 51] on link "Upcoming" at bounding box center [99, 55] width 25 height 10
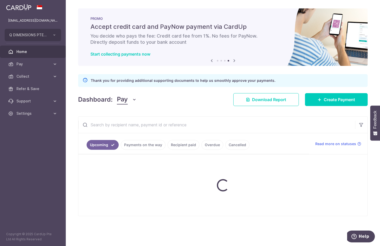
scroll to position [0, 0]
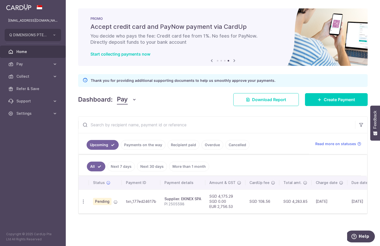
click at [139, 148] on link "Payments on the way" at bounding box center [143, 145] width 45 height 10
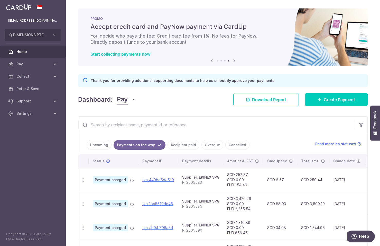
click at [105, 145] on link "Upcoming" at bounding box center [99, 145] width 25 height 10
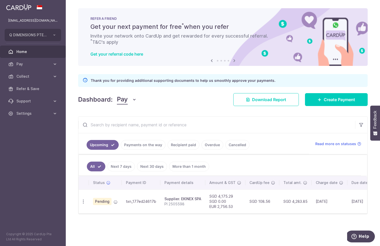
click at [149, 145] on link "Payments on the way" at bounding box center [143, 145] width 45 height 10
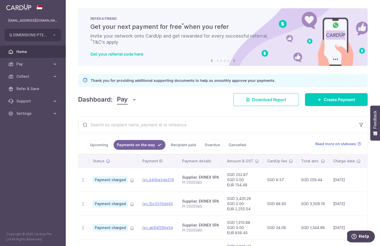
click at [102, 146] on link "Upcoming" at bounding box center [99, 145] width 25 height 10
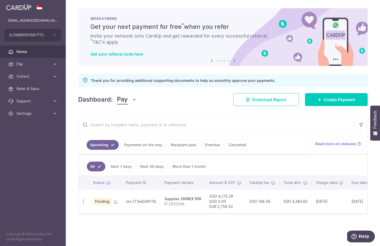
click at [136, 147] on link "Payments on the way" at bounding box center [143, 145] width 45 height 10
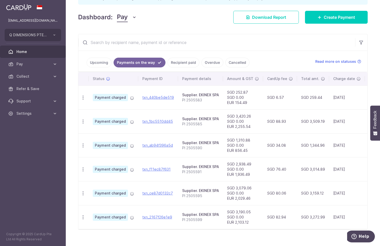
scroll to position [93, 0]
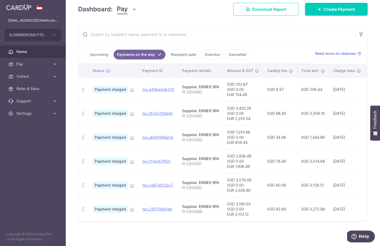
click at [99, 53] on link "Upcoming" at bounding box center [99, 55] width 25 height 10
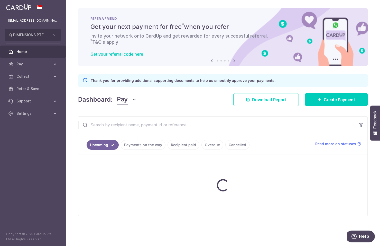
scroll to position [0, 0]
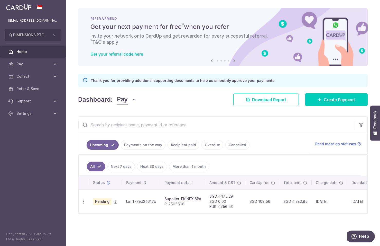
click at [135, 147] on link "Payments on the way" at bounding box center [143, 145] width 45 height 10
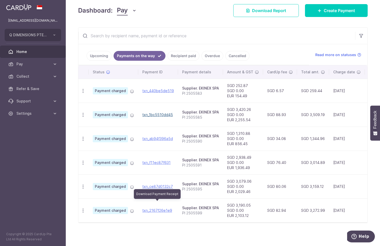
scroll to position [93, 0]
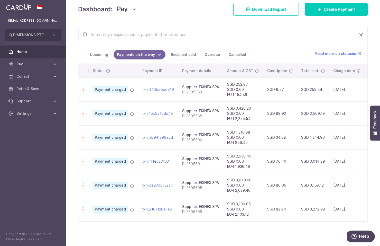
click at [95, 52] on link "Upcoming" at bounding box center [99, 55] width 25 height 10
